Goal: Task Accomplishment & Management: Manage account settings

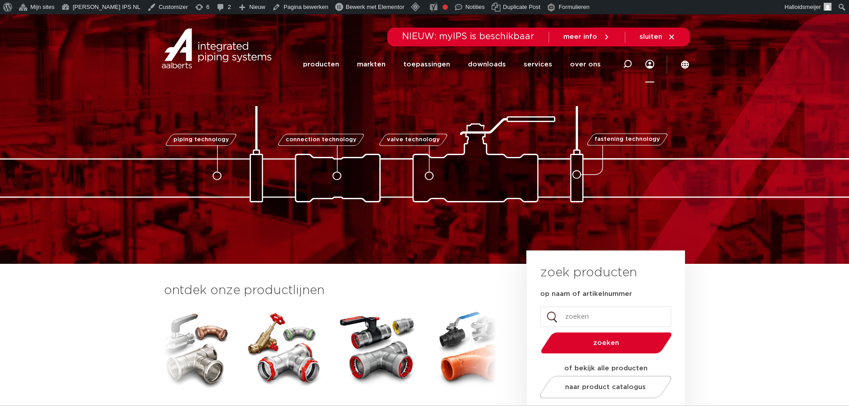
click at [651, 60] on link "Menu" at bounding box center [649, 64] width 9 height 36
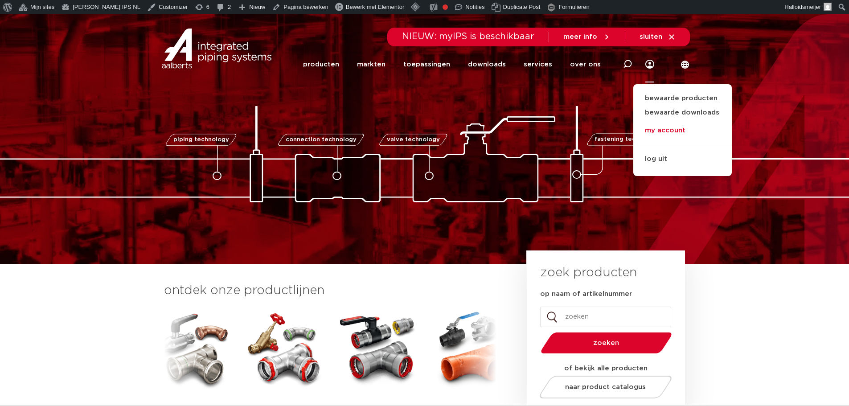
click at [657, 129] on link "my account" at bounding box center [682, 131] width 98 height 18
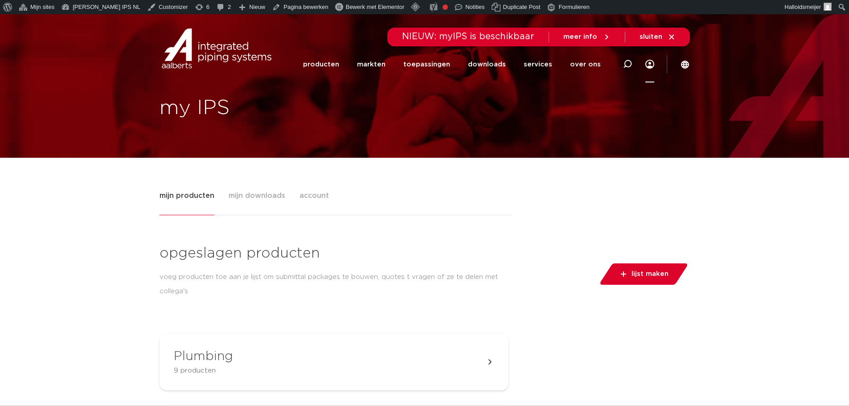
click at [245, 197] on span "mijn downloads" at bounding box center [257, 196] width 57 height 18
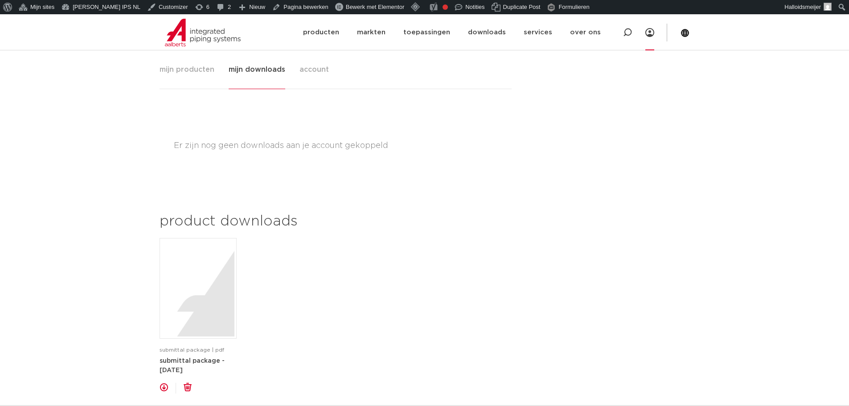
scroll to position [134, 0]
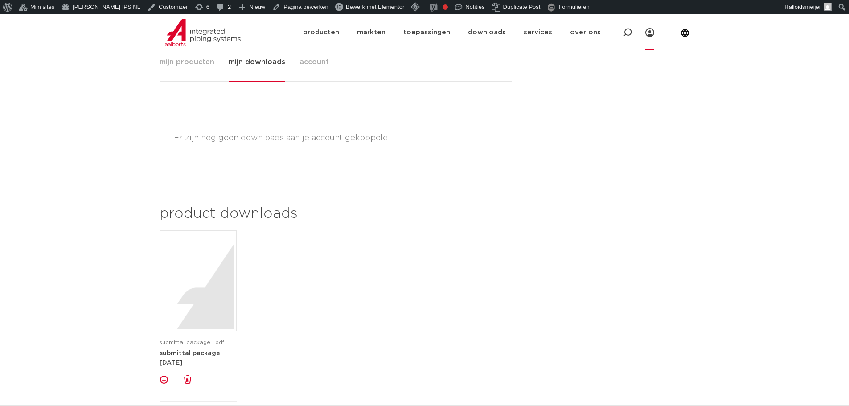
click at [311, 61] on span "account" at bounding box center [313, 62] width 29 height 18
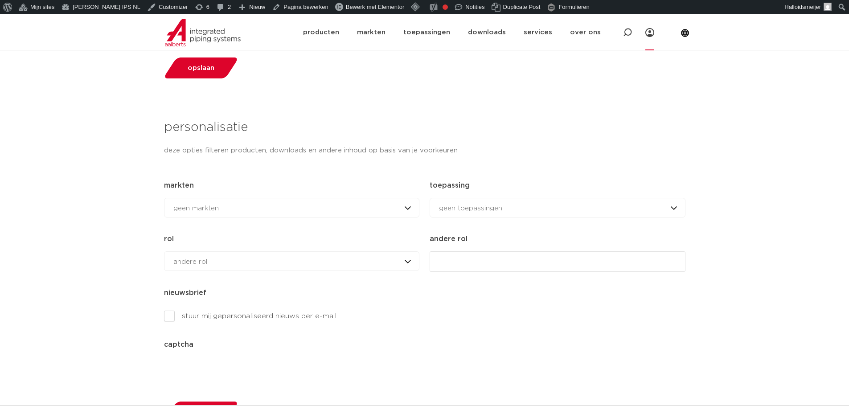
scroll to position [401, 0]
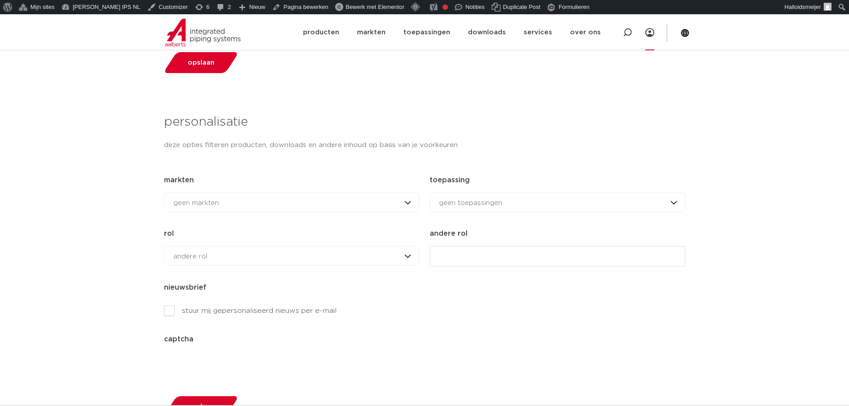
click at [208, 203] on span "geen markten" at bounding box center [195, 203] width 45 height 7
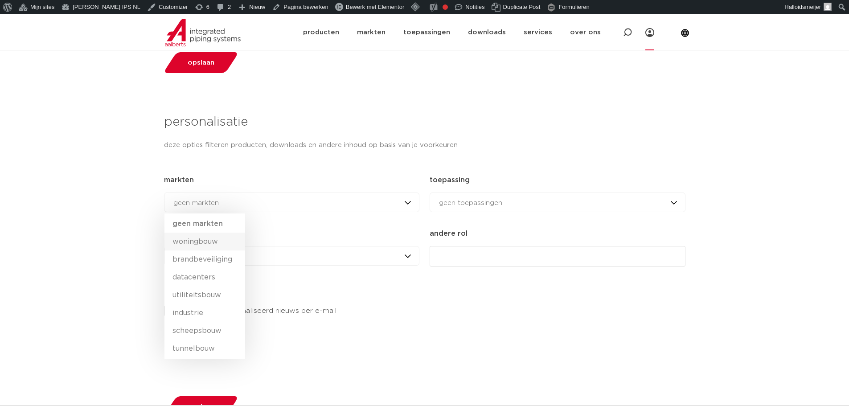
click at [206, 242] on li "woningbouw" at bounding box center [204, 242] width 81 height 18
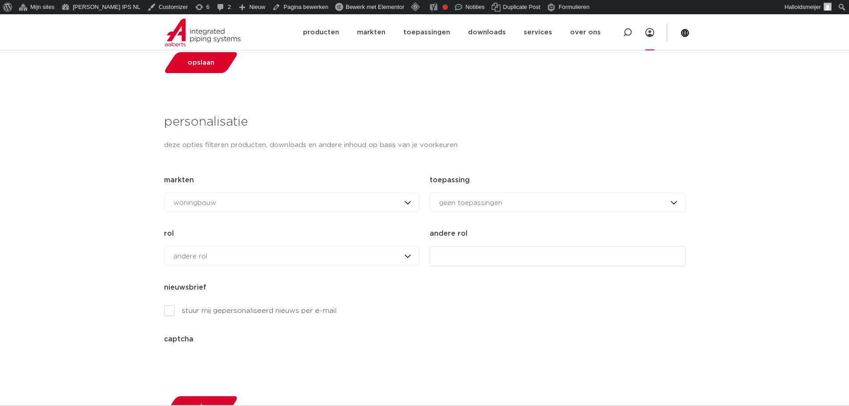
click at [209, 204] on span "woningbouw" at bounding box center [194, 203] width 43 height 7
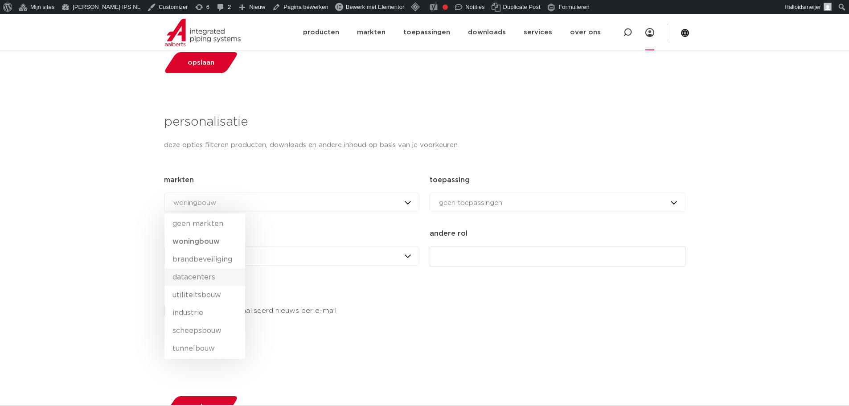
click at [208, 282] on li "datacenters" at bounding box center [204, 277] width 81 height 18
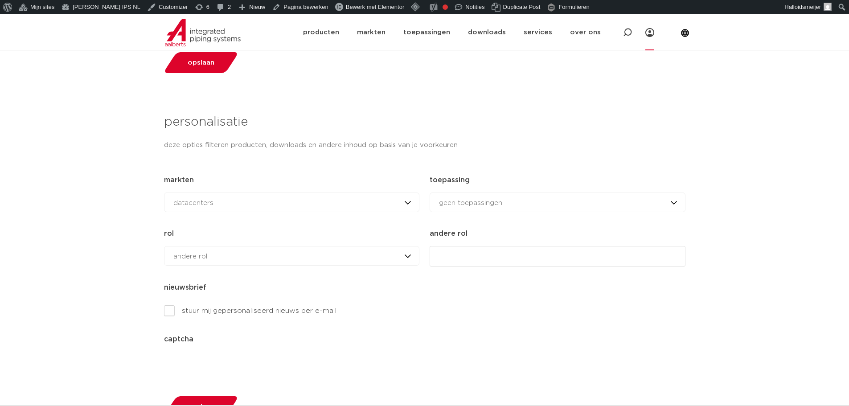
click at [491, 201] on span "geen toepassingen" at bounding box center [470, 203] width 63 height 7
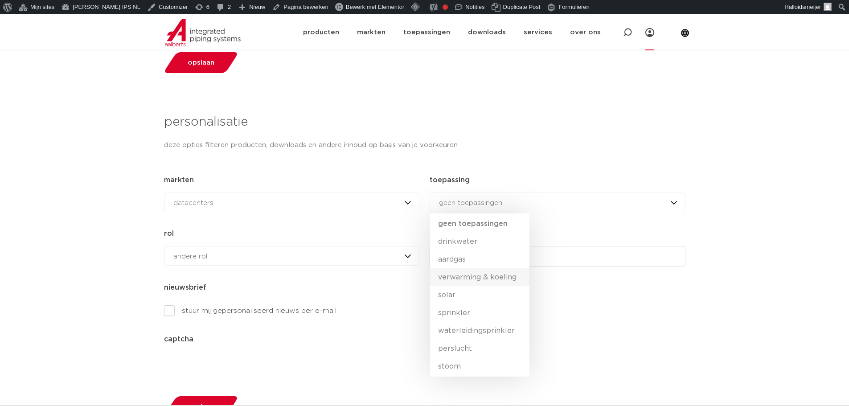
click at [467, 277] on li "verwarming & koeling" at bounding box center [479, 277] width 99 height 18
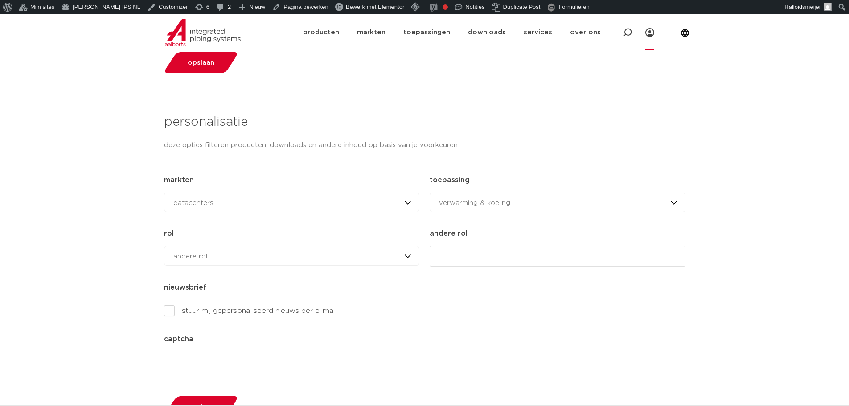
click at [229, 259] on div "andere rol geen rol installateur ingenieur reseller andere rol" at bounding box center [291, 256] width 255 height 20
drag, startPoint x: 96, startPoint y: 276, endPoint x: 158, endPoint y: 267, distance: 62.6
click at [96, 275] on div "mijn producten mijn downloads account opgeslagen producten voeg producten toe a…" at bounding box center [424, 180] width 849 height 847
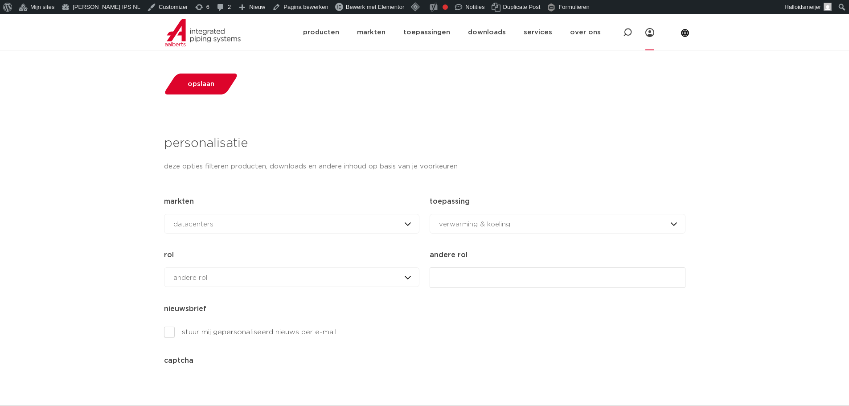
scroll to position [0, 0]
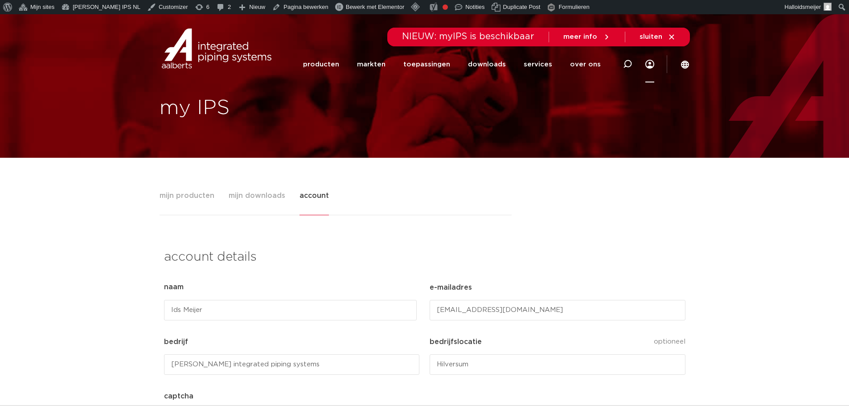
click at [648, 62] on link "Menu" at bounding box center [649, 64] width 9 height 36
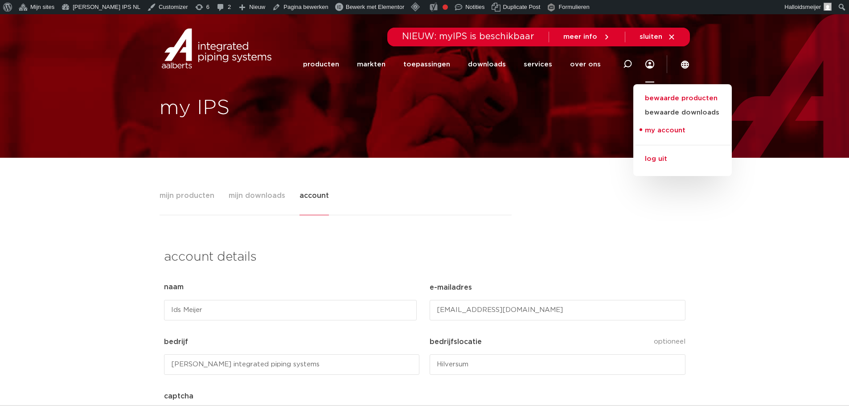
click at [655, 155] on link "log uit" at bounding box center [682, 156] width 98 height 23
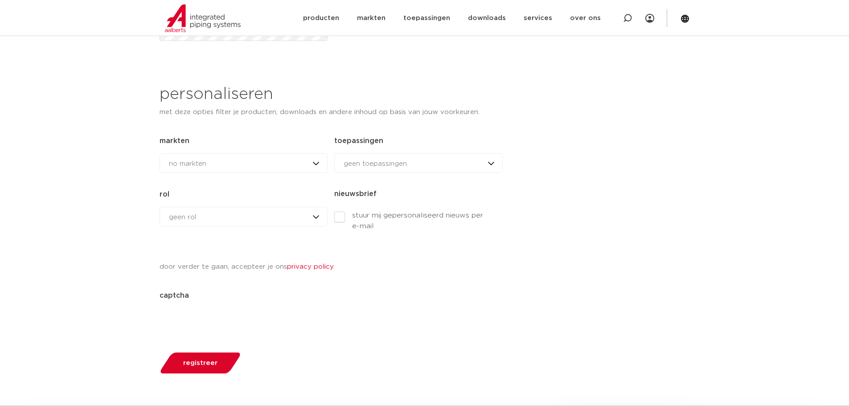
scroll to position [401, 0]
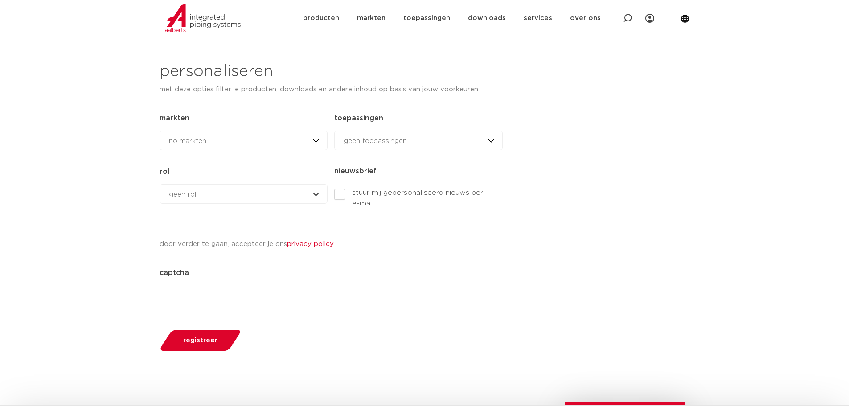
click at [196, 194] on div "geen rol geen rol geen rol installateur ingenieur [PERSON_NAME] andere rol" at bounding box center [244, 194] width 168 height 20
click at [194, 192] on span "geen rol" at bounding box center [182, 194] width 27 height 7
click at [131, 227] on div "log in registreer mijn producten email (Vereist) idsmeijer wachtwoord (Vereist)…" at bounding box center [424, 80] width 849 height 677
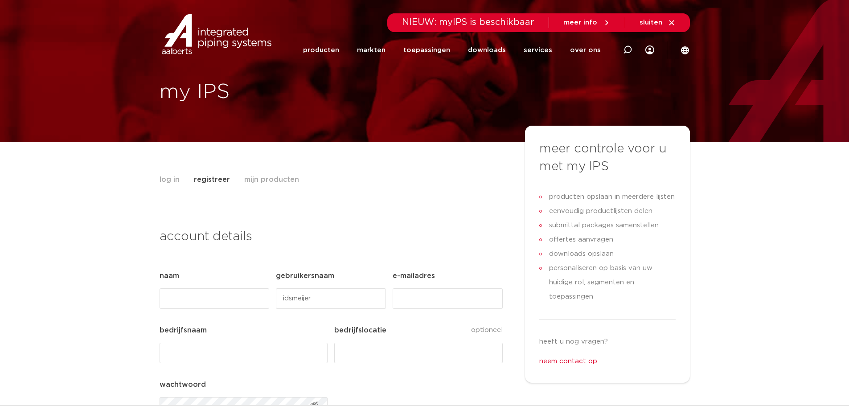
scroll to position [0, 0]
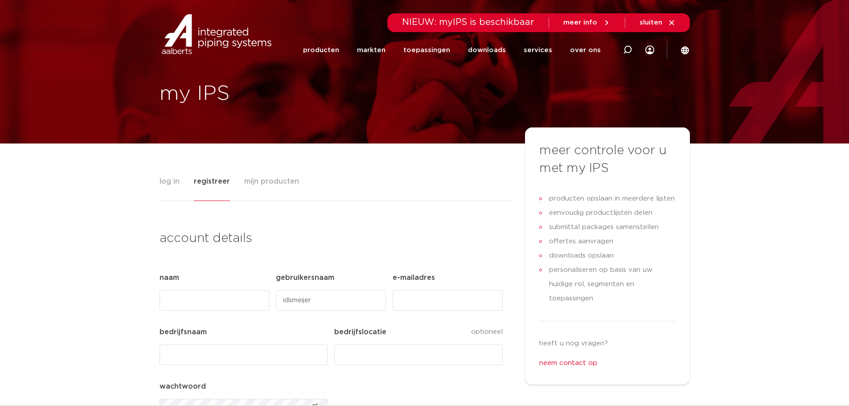
click at [166, 183] on span "log in" at bounding box center [170, 181] width 20 height 18
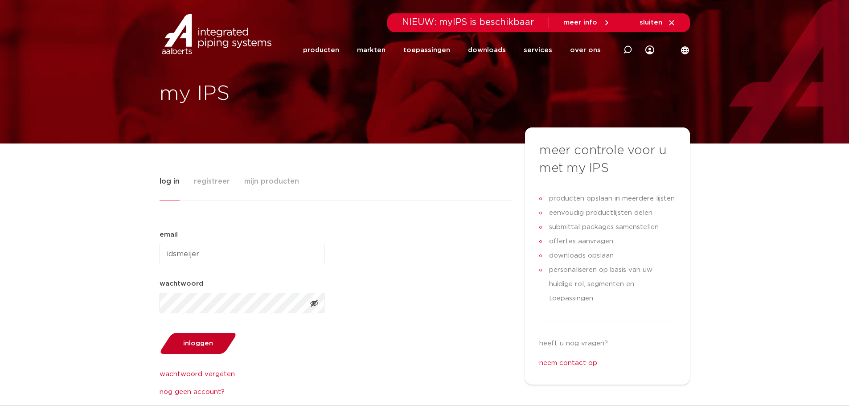
click at [191, 346] on span "inloggen" at bounding box center [198, 343] width 30 height 7
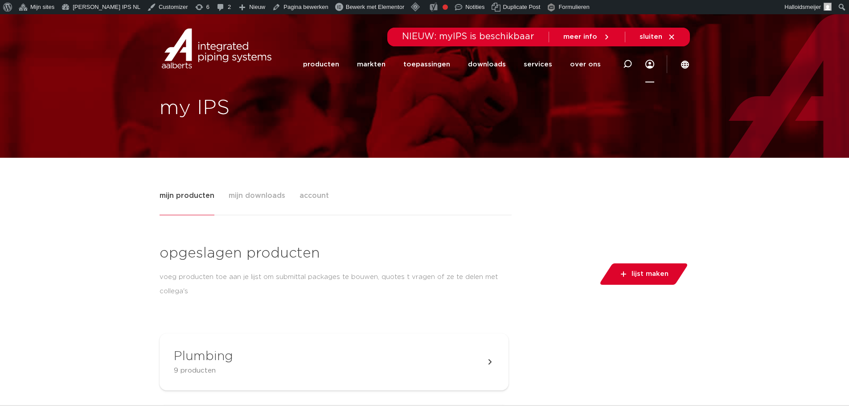
click at [653, 61] on link "Menu" at bounding box center [649, 64] width 9 height 36
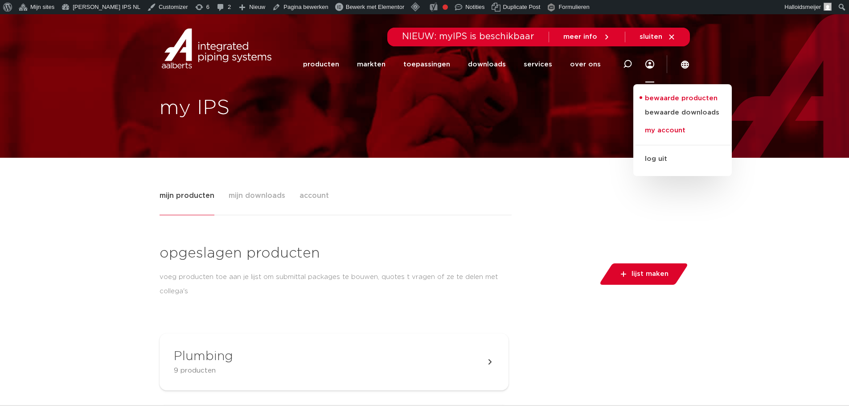
click at [666, 133] on link "my account" at bounding box center [682, 131] width 98 height 18
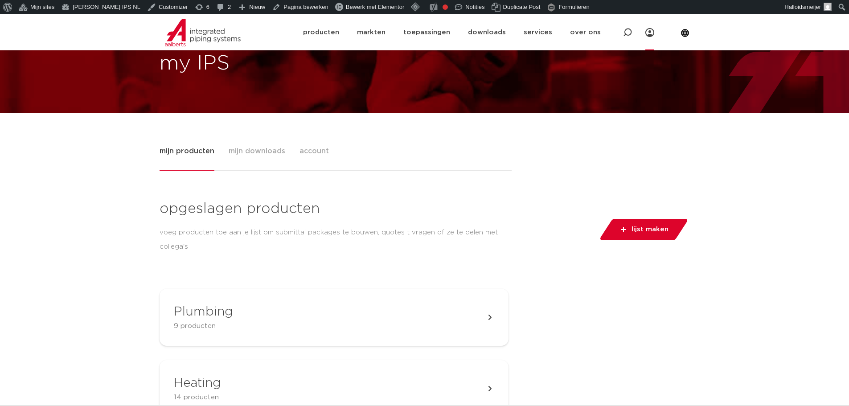
click at [315, 149] on span "account" at bounding box center [313, 151] width 29 height 18
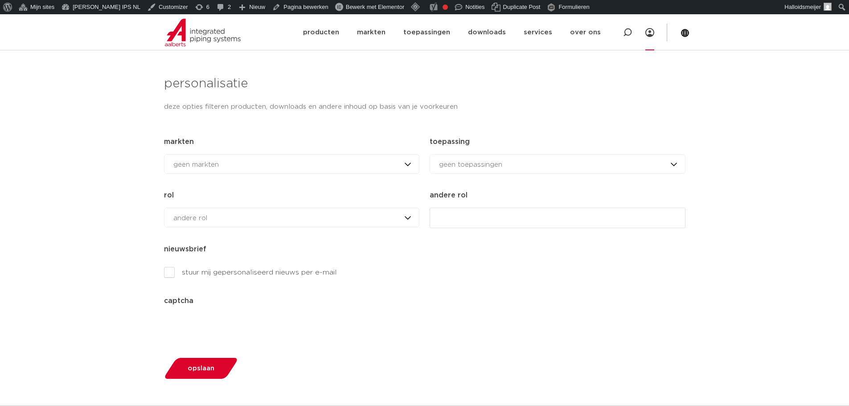
scroll to position [446, 0]
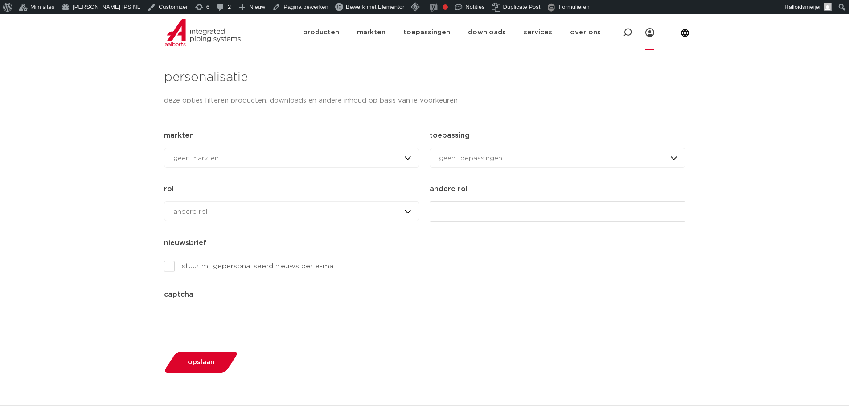
click at [302, 210] on div "andere rol geen rol installateur ingenieur reseller andere rol" at bounding box center [291, 211] width 255 height 20
click at [86, 250] on div "mijn producten mijn downloads account opgeslagen producten voeg producten toe a…" at bounding box center [424, 135] width 849 height 847
click at [193, 213] on span "andere rol" at bounding box center [190, 212] width 34 height 7
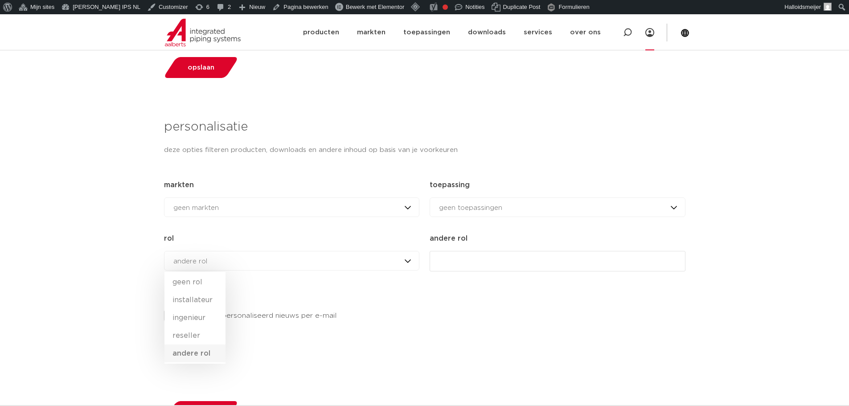
scroll to position [401, 0]
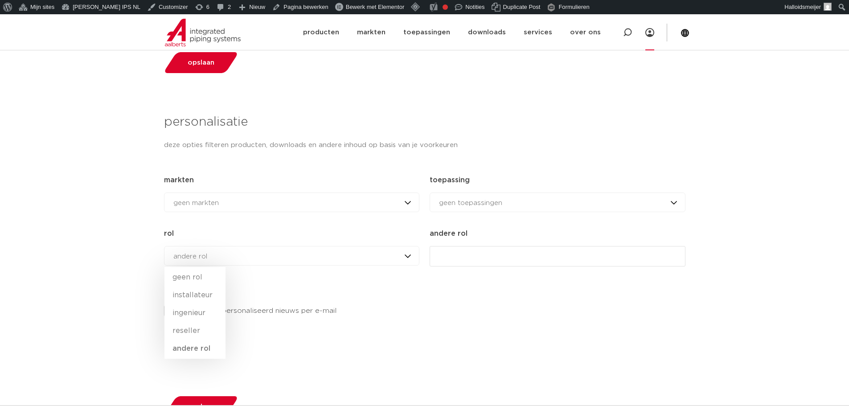
click at [213, 257] on div "andere rol geen rol installateur ingenieur reseller andere rol" at bounding box center [291, 256] width 255 height 20
click at [209, 260] on div "andere rol geen rol installateur ingenieur reseller andere rol" at bounding box center [291, 256] width 255 height 20
click at [193, 278] on li "geen rol" at bounding box center [194, 277] width 61 height 18
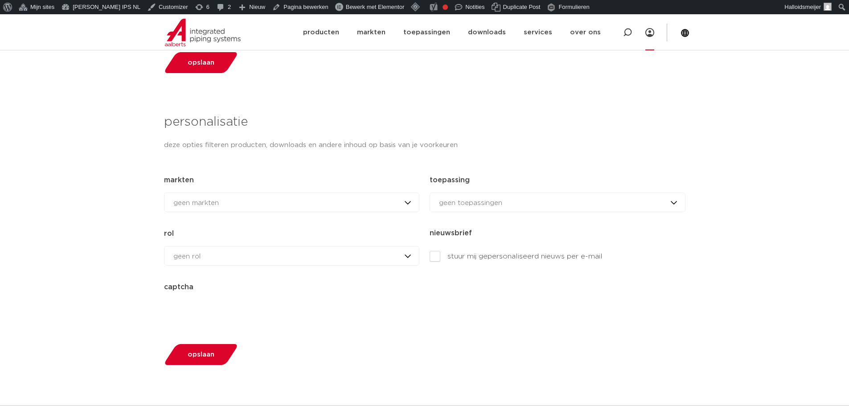
click at [208, 258] on div "geen rol geen rol installateur ingenieur reseller andere rol" at bounding box center [291, 256] width 255 height 20
click at [88, 242] on div "mijn producten mijn downloads account opgeslagen producten voeg producten toe a…" at bounding box center [424, 154] width 849 height 795
click at [206, 255] on div "geen rol geen rol installateur ingenieur reseller andere rol" at bounding box center [291, 256] width 255 height 20
click at [197, 348] on li "andere rol" at bounding box center [194, 349] width 61 height 18
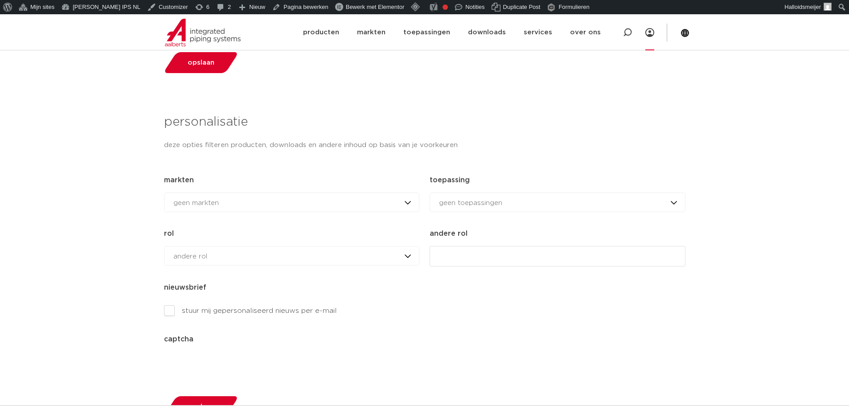
click at [219, 262] on div "andere rol geen rol installateur ingenieur reseller andere rol" at bounding box center [291, 256] width 255 height 20
click at [200, 278] on li "geen rol" at bounding box center [194, 277] width 61 height 18
